Goal: Find specific page/section: Find specific page/section

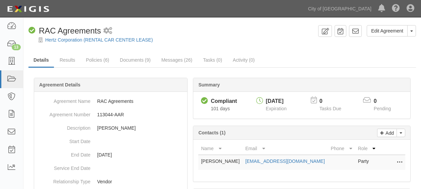
scroll to position [34, 0]
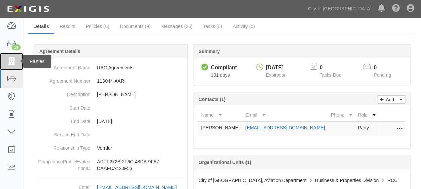
click at [12, 65] on icon at bounding box center [11, 62] width 9 height 8
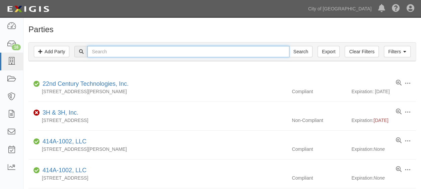
click at [115, 54] on input "text" at bounding box center [188, 51] width 202 height 11
type input "turo"
click at [289, 46] on input "Search" at bounding box center [300, 51] width 23 height 11
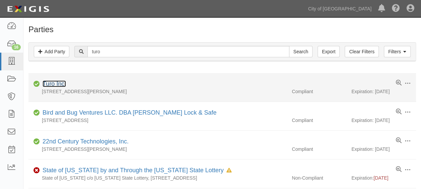
click at [47, 84] on link "Turo Inc." at bounding box center [54, 83] width 23 height 7
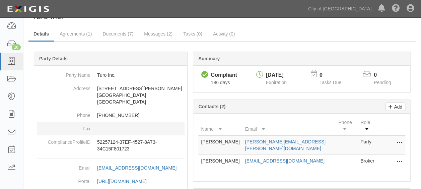
scroll to position [34, 0]
